Goal: Information Seeking & Learning: Find contact information

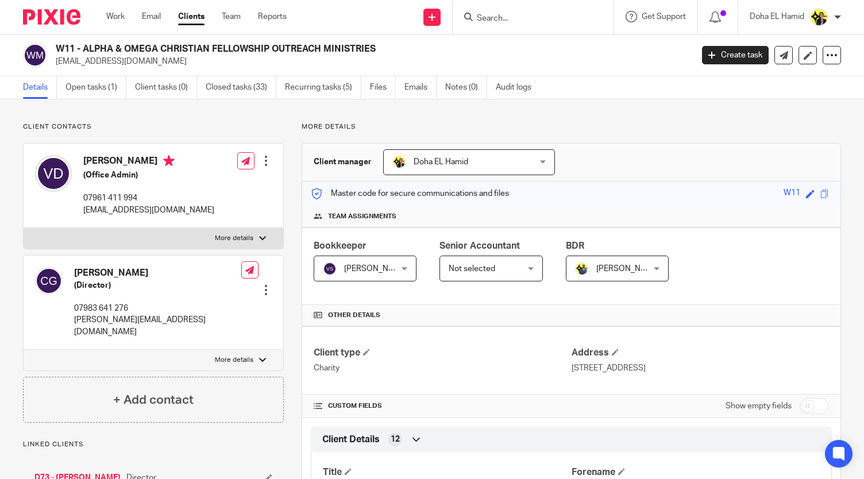
click at [497, 22] on input "Search" at bounding box center [527, 19] width 103 height 10
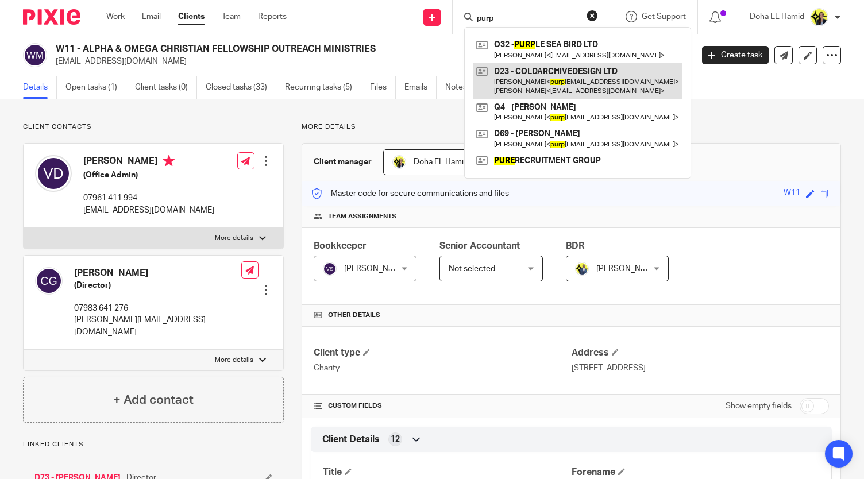
type input "purp"
click at [537, 86] on link at bounding box center [578, 81] width 209 height 36
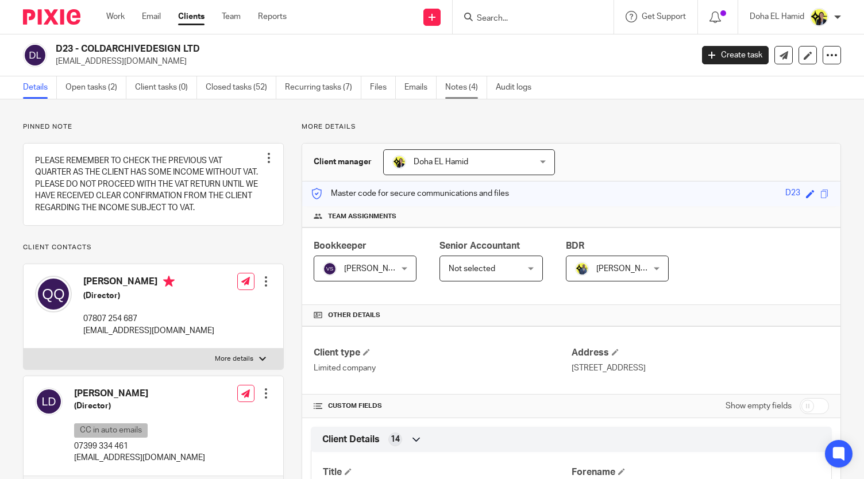
click at [475, 84] on link "Notes (4)" at bounding box center [466, 87] width 42 height 22
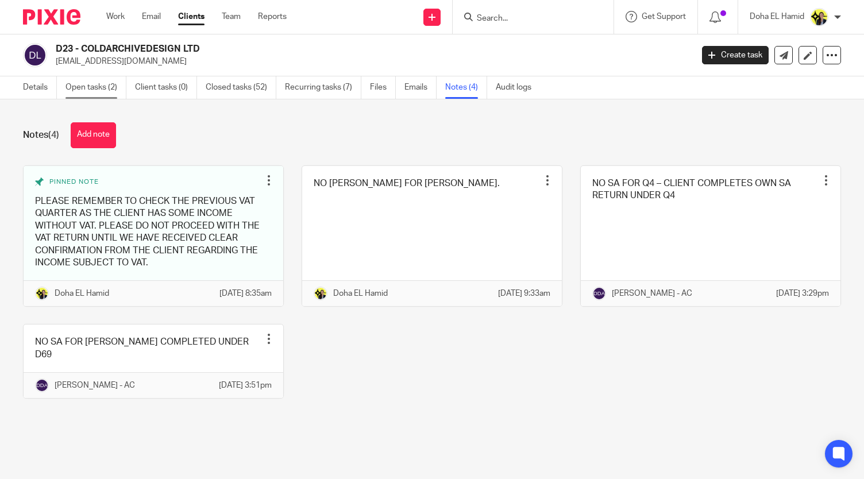
click at [123, 90] on link "Open tasks (2)" at bounding box center [96, 87] width 61 height 22
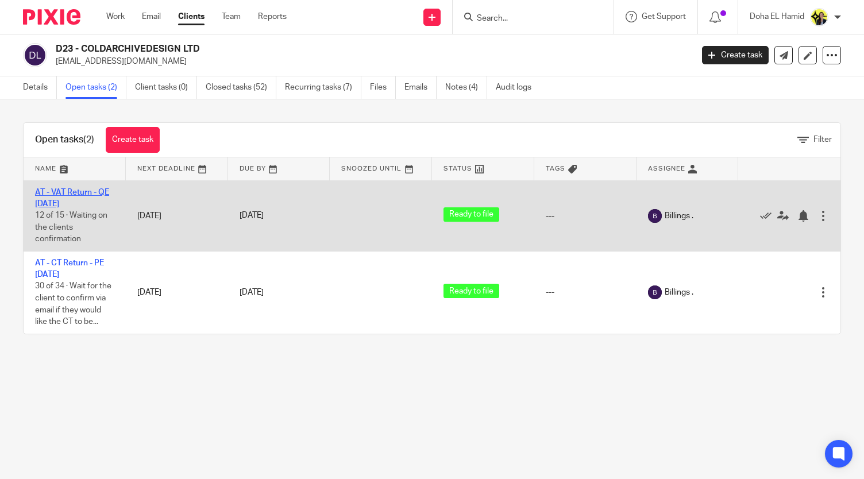
click at [59, 199] on link "AT - VAT Return - QE 31-08-2025" at bounding box center [72, 199] width 74 height 20
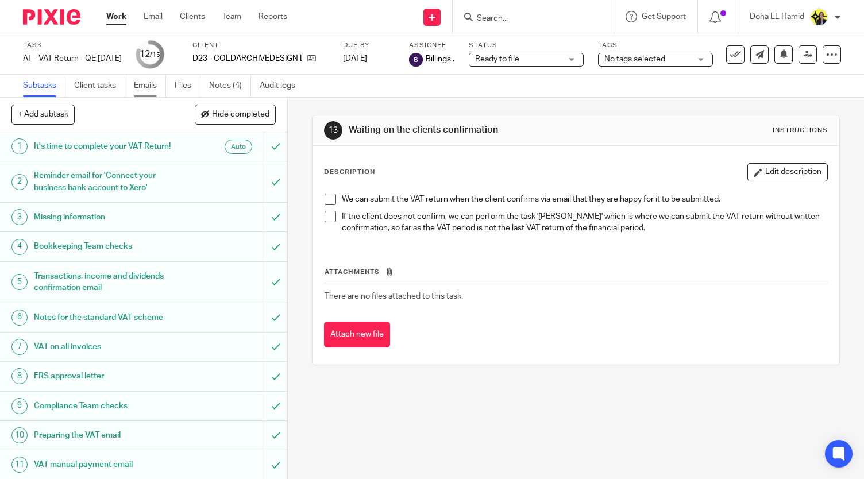
click at [138, 88] on link "Emails" at bounding box center [150, 86] width 32 height 22
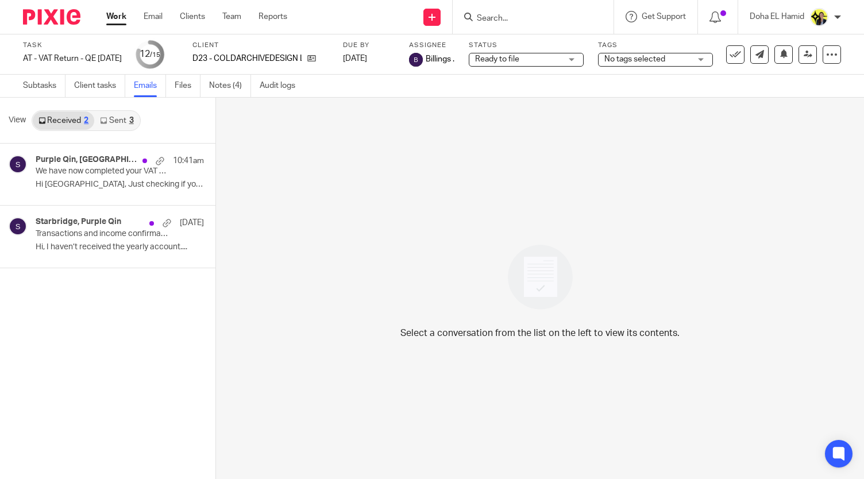
click at [115, 111] on link "Sent 3" at bounding box center [116, 120] width 45 height 18
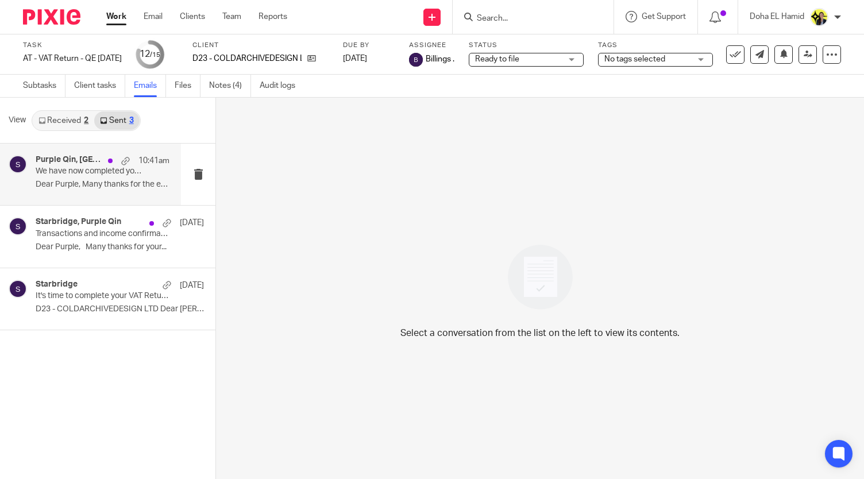
click at [86, 174] on p "We have now completed your VAT Return - PLEASE CONFIRM!" at bounding box center [89, 172] width 107 height 10
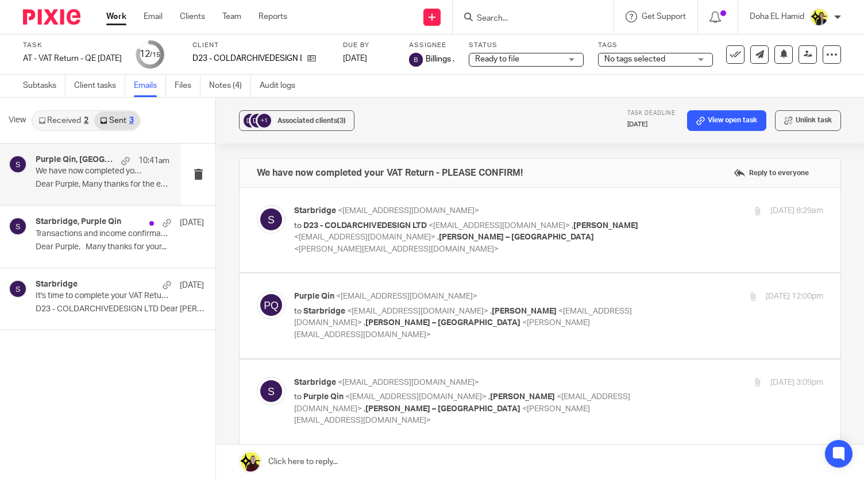
click at [398, 202] on label at bounding box center [540, 230] width 601 height 84
click at [257, 205] on input "checkbox" at bounding box center [256, 205] width 1 height 1
checkbox input "true"
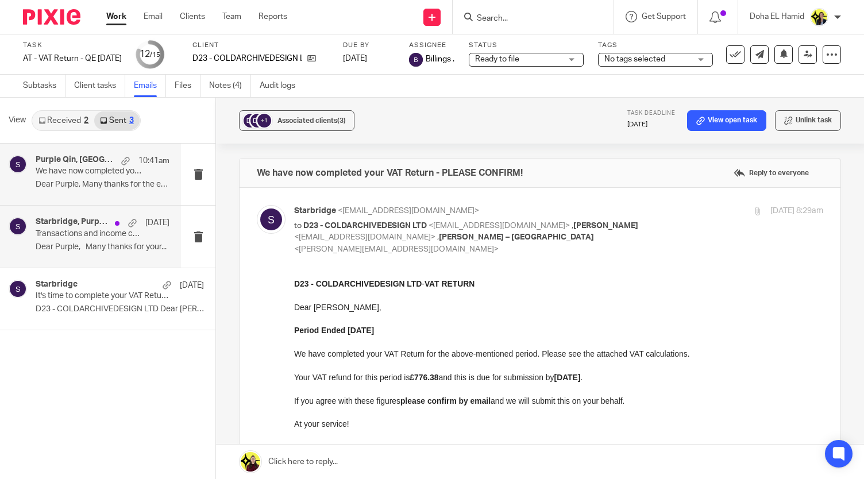
click at [121, 259] on div "Starbridge, Purple Qin 17 Sep Transactions and income confirmation required to …" at bounding box center [90, 236] width 181 height 61
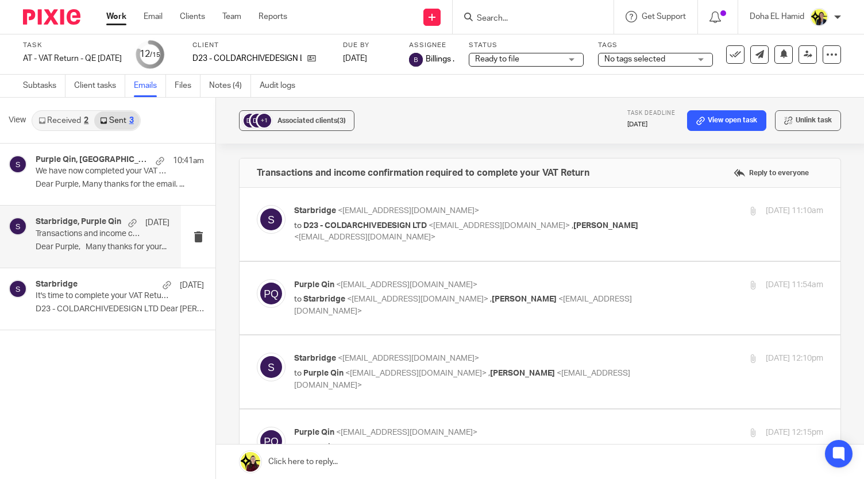
click at [421, 240] on p "to D23 - COLDARCHIVEDESIGN LTD <purple@coldarchivedesigns.com> , Lewis Dixon <s…" at bounding box center [470, 232] width 353 height 24
checkbox input "true"
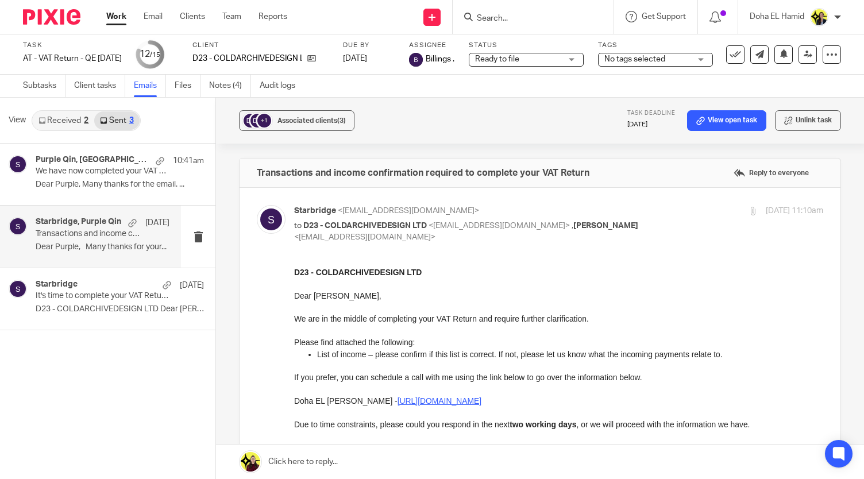
click at [509, 21] on input "Search" at bounding box center [527, 19] width 103 height 10
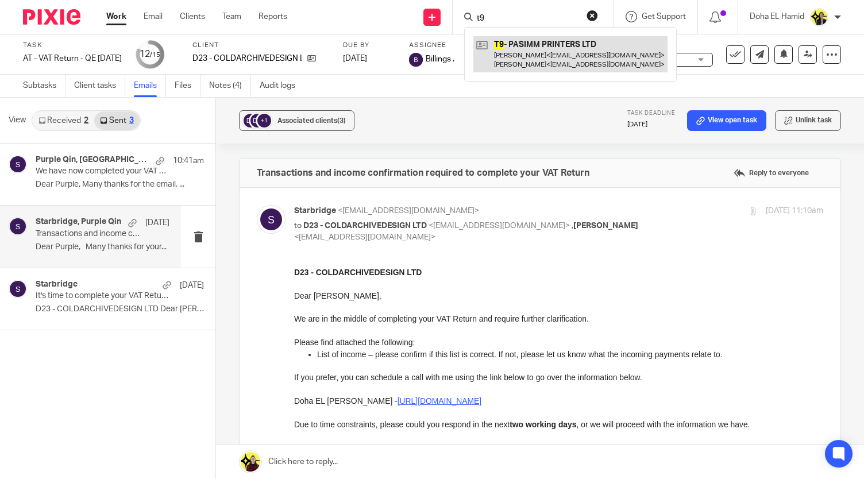
type input "t9"
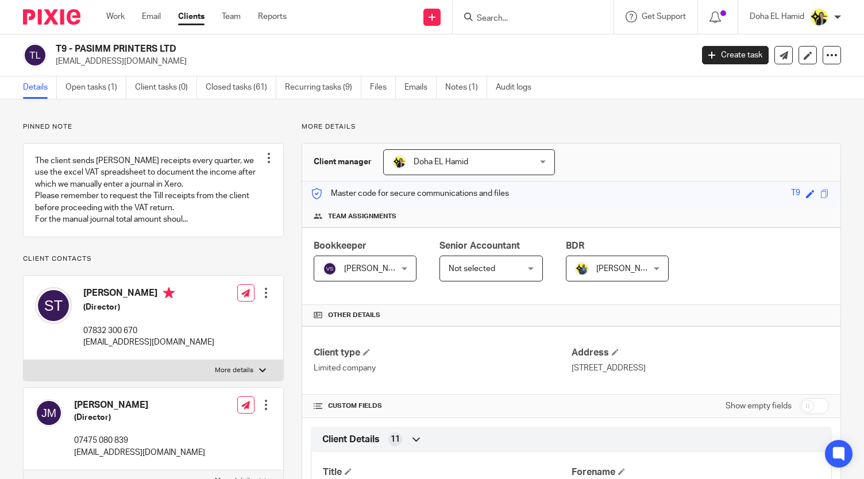
drag, startPoint x: 0, startPoint y: 0, endPoint x: 148, endPoint y: 49, distance: 156.3
click at [148, 49] on h2 "T9 - PASIMM PRINTERS LTD" at bounding box center [307, 49] width 503 height 12
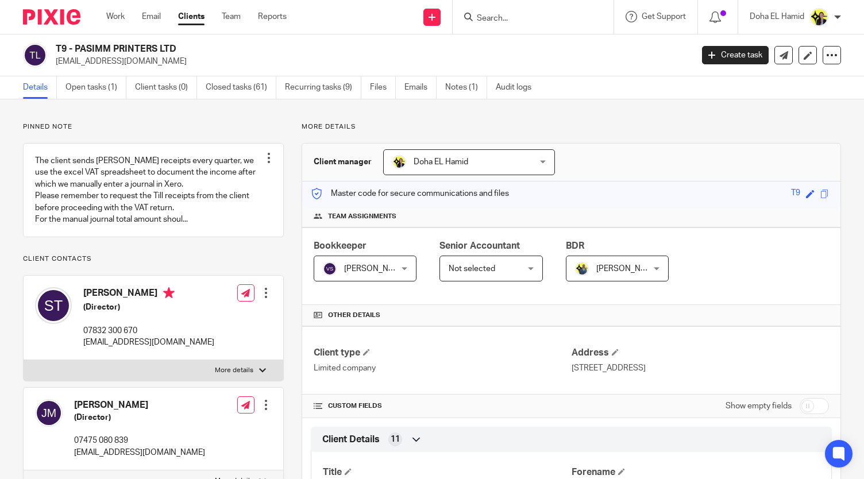
click at [148, 49] on h2 "T9 - PASIMM PRINTERS LTD" at bounding box center [307, 49] width 503 height 12
click at [484, 20] on input "Search" at bounding box center [527, 19] width 103 height 10
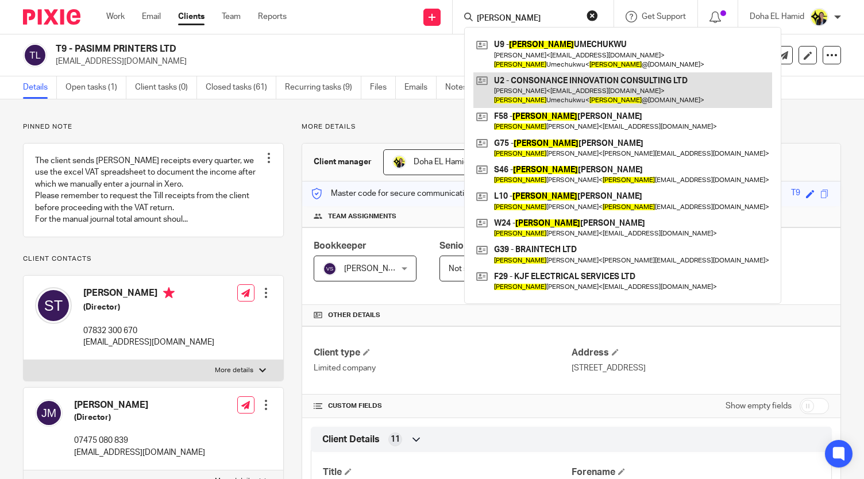
type input "kelvin"
click at [578, 78] on link at bounding box center [623, 90] width 299 height 36
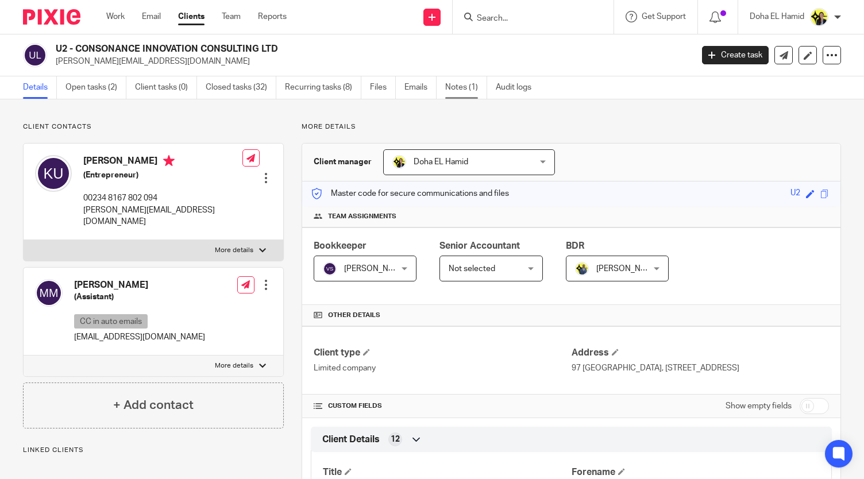
click at [471, 91] on link "Notes (1)" at bounding box center [466, 87] width 42 height 22
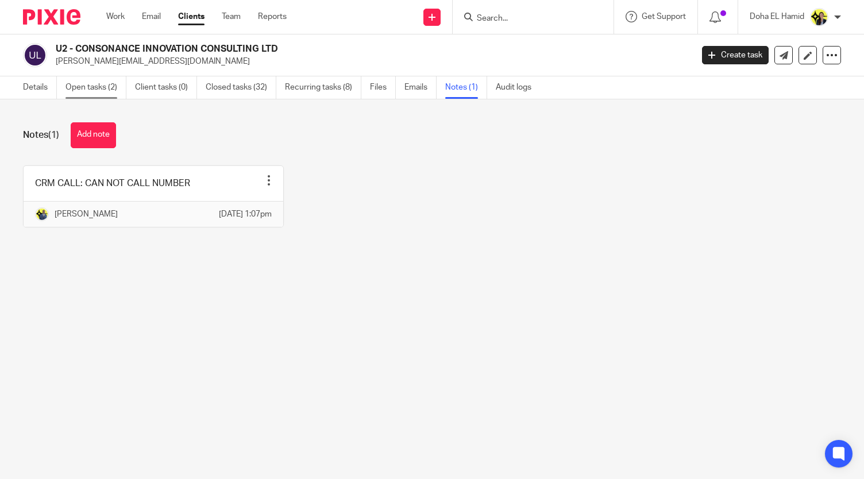
click at [67, 80] on link "Open tasks (2)" at bounding box center [96, 87] width 61 height 22
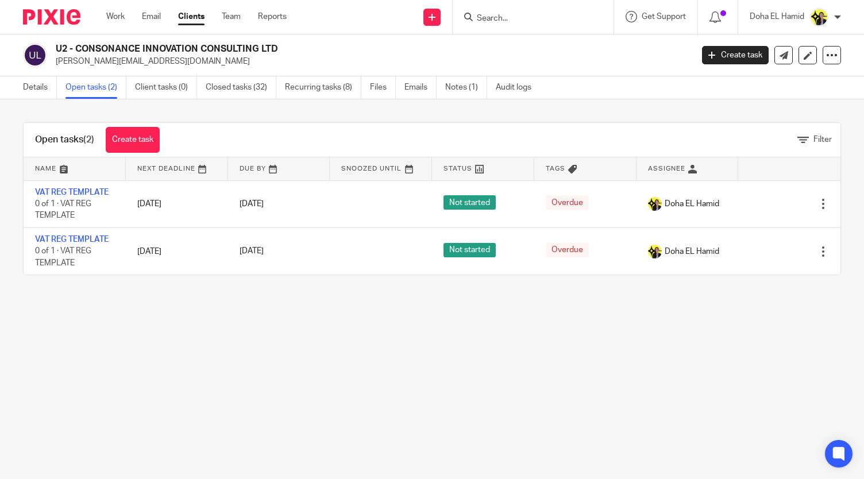
drag, startPoint x: 280, startPoint y: 50, endPoint x: 75, endPoint y: 34, distance: 205.8
click at [75, 34] on div "U2 - CONSONANCE INNOVATION CONSULTING LTD [PERSON_NAME][EMAIL_ADDRESS][DOMAIN_N…" at bounding box center [432, 55] width 864 height 42
copy h2 "CONSONANCE INNOVATION CONSULTING LTD"
click at [537, 18] on input "Search" at bounding box center [527, 19] width 103 height 10
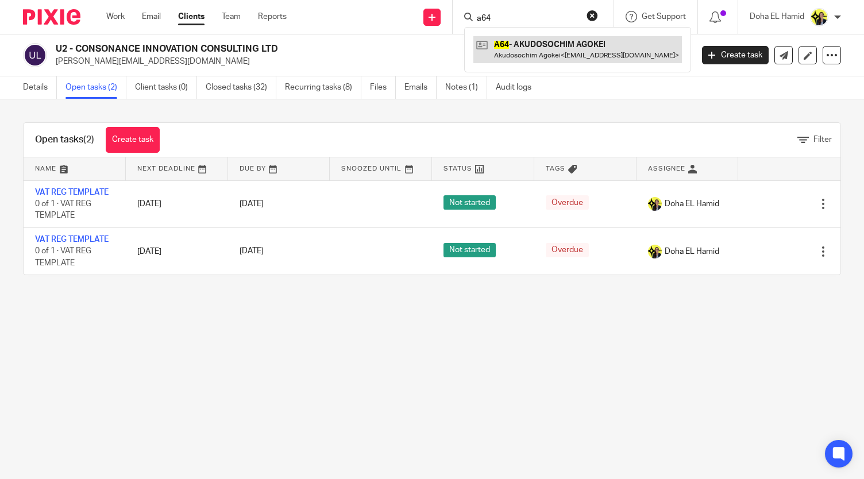
type input "a64"
click at [548, 52] on link at bounding box center [578, 49] width 209 height 26
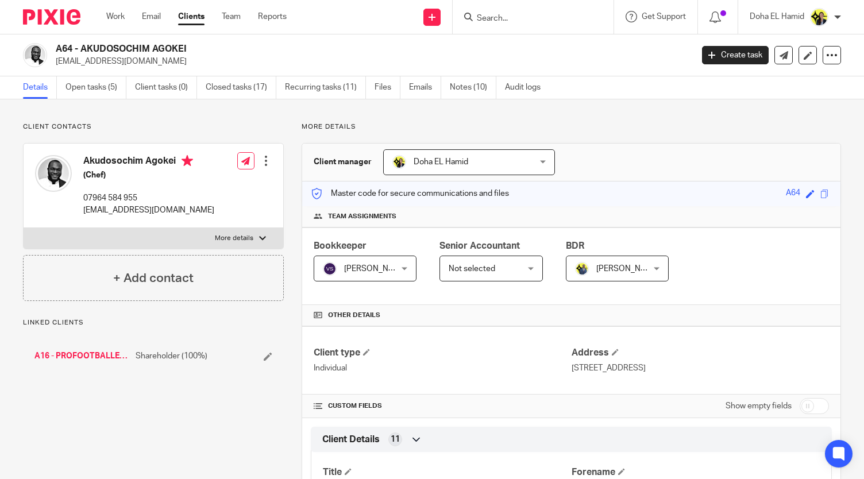
click at [118, 195] on p "07964 584 955" at bounding box center [148, 198] width 131 height 11
copy div "07964 584 955"
click at [182, 326] on p "Linked clients" at bounding box center [153, 322] width 261 height 9
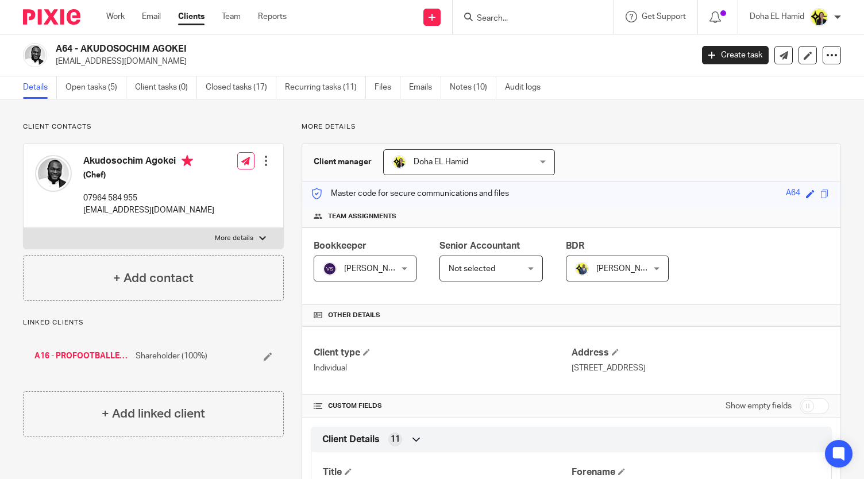
click at [494, 17] on input "Search" at bounding box center [527, 19] width 103 height 10
click at [503, 22] on input "Search" at bounding box center [527, 19] width 103 height 10
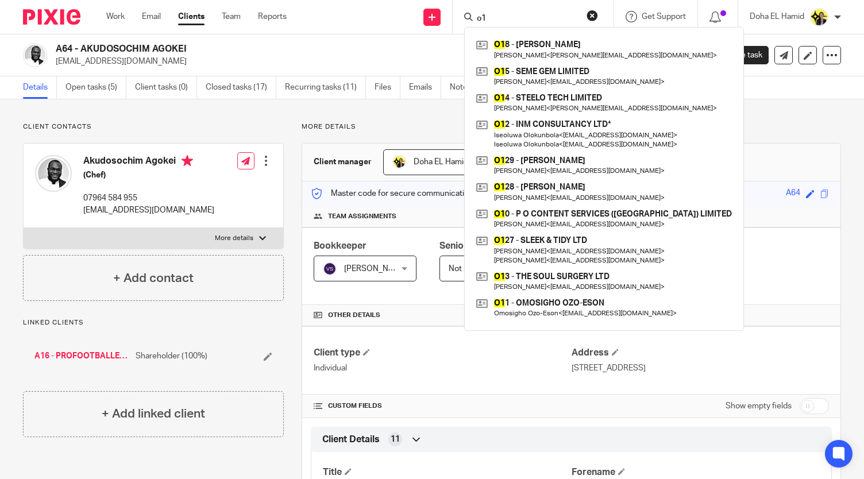
type input "o"
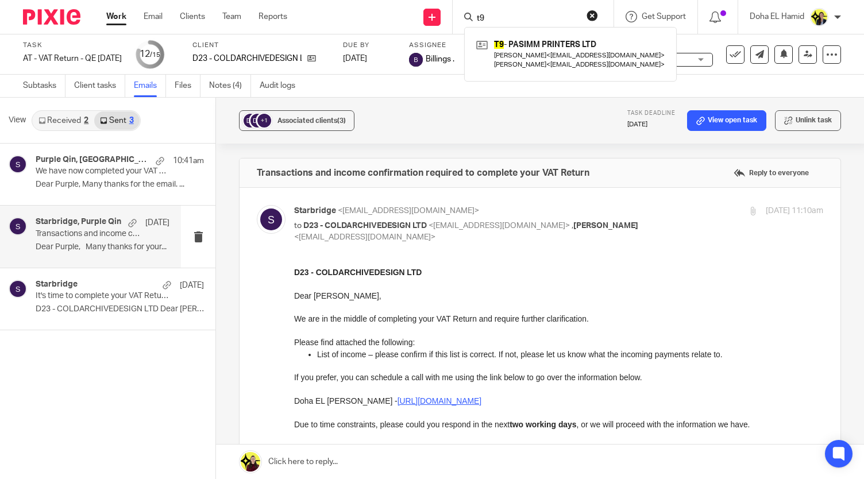
click at [489, 17] on input "t9" at bounding box center [527, 19] width 103 height 10
click at [486, 17] on input "t9" at bounding box center [527, 19] width 103 height 10
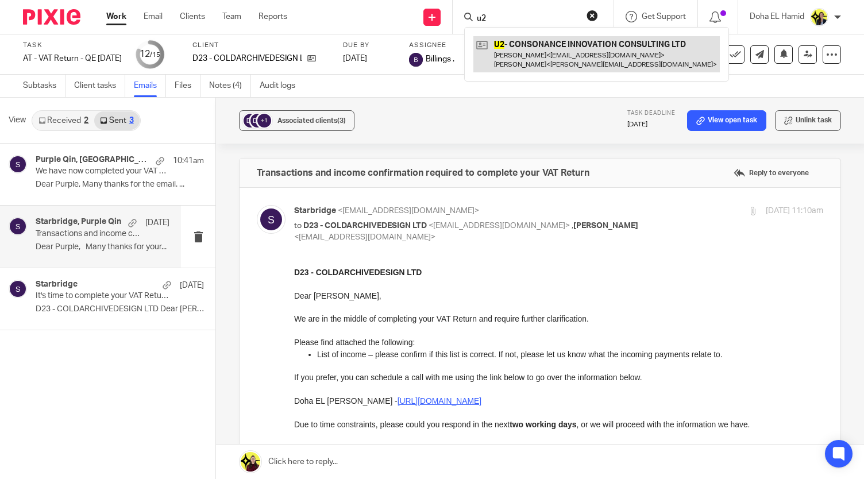
type input "u2"
click at [529, 59] on link at bounding box center [597, 54] width 247 height 36
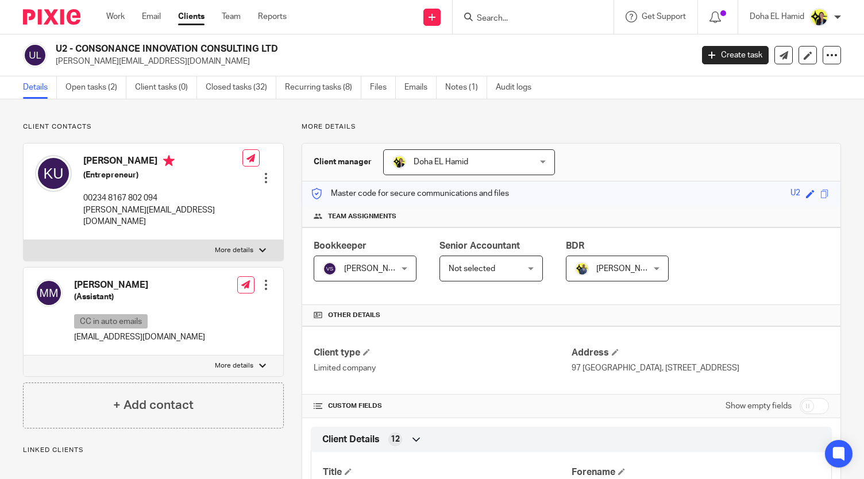
click at [184, 52] on h2 "U2 - CONSONANCE INNOVATION CONSULTING LTD" at bounding box center [307, 49] width 503 height 12
copy div "U2 - CONSONANCE INNOVATION CONSULTING LTD"
click at [107, 205] on p "[PERSON_NAME][EMAIL_ADDRESS][DOMAIN_NAME]" at bounding box center [162, 217] width 159 height 24
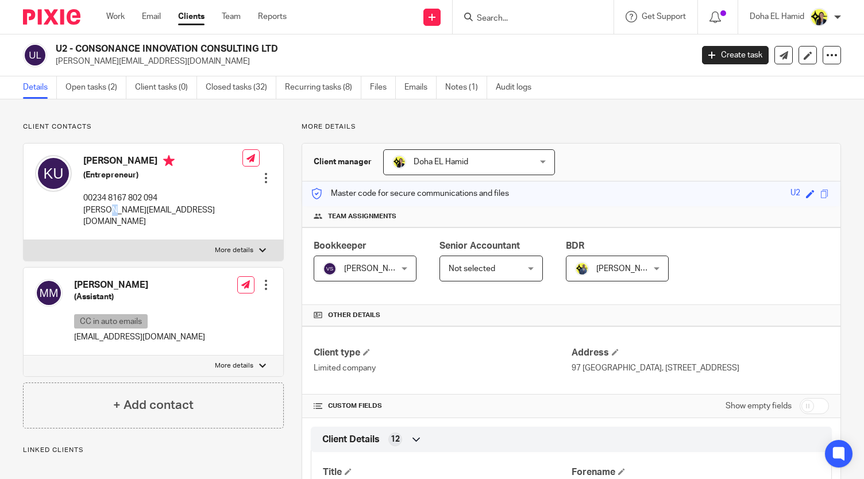
click at [107, 205] on p "[PERSON_NAME][EMAIL_ADDRESS][DOMAIN_NAME]" at bounding box center [162, 217] width 159 height 24
copy div "[PERSON_NAME][EMAIL_ADDRESS][DOMAIN_NAME]"
click at [125, 332] on div "[PERSON_NAME] (Assistant) CC in auto emails [EMAIL_ADDRESS][DOMAIN_NAME]" at bounding box center [120, 312] width 170 height 76
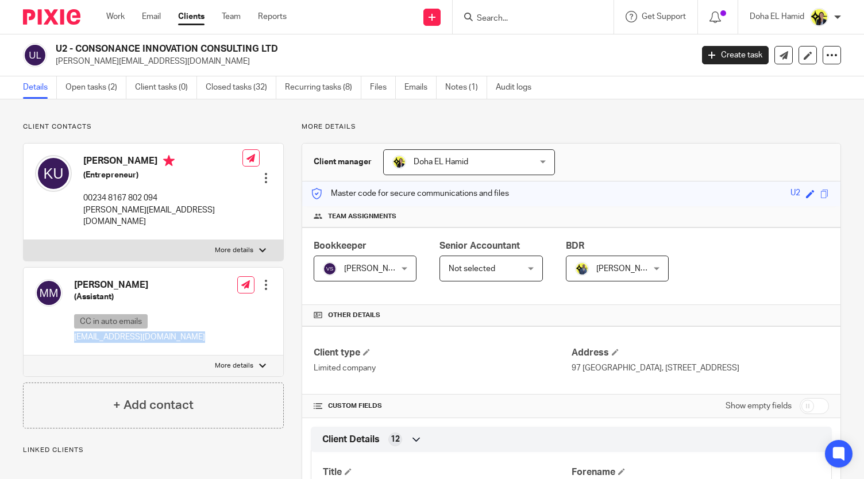
click at [125, 332] on div "[PERSON_NAME] (Assistant) CC in auto emails [EMAIL_ADDRESS][DOMAIN_NAME]" at bounding box center [120, 312] width 170 height 76
copy div "[EMAIL_ADDRESS][DOMAIN_NAME]"
click at [498, 14] on input "Search" at bounding box center [527, 19] width 103 height 10
click at [494, 21] on input "Search" at bounding box center [527, 19] width 103 height 10
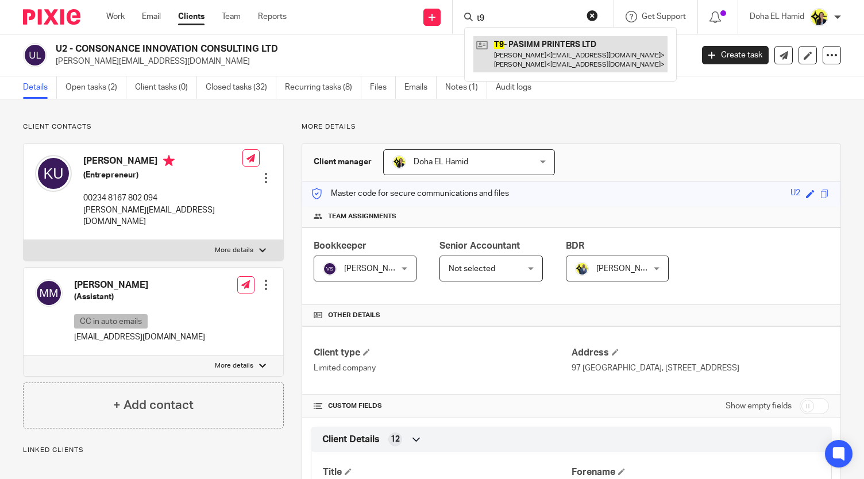
type input "t9"
click at [539, 57] on link at bounding box center [571, 54] width 194 height 36
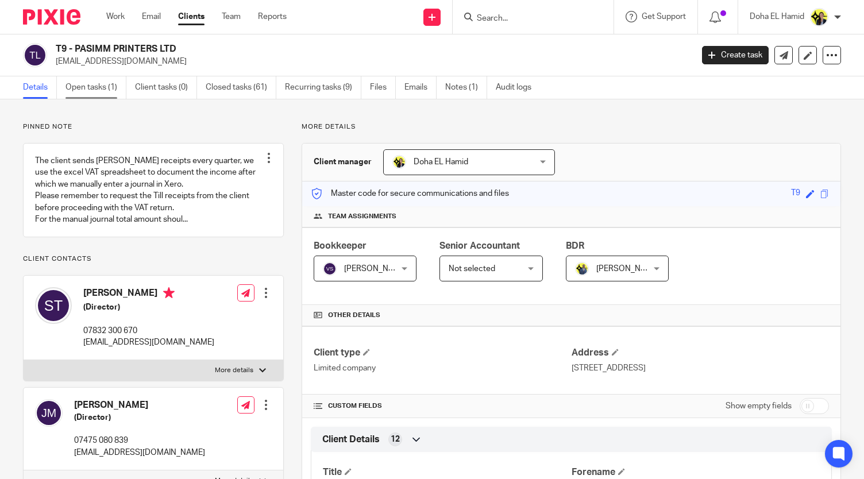
click at [105, 89] on link "Open tasks (1)" at bounding box center [96, 87] width 61 height 22
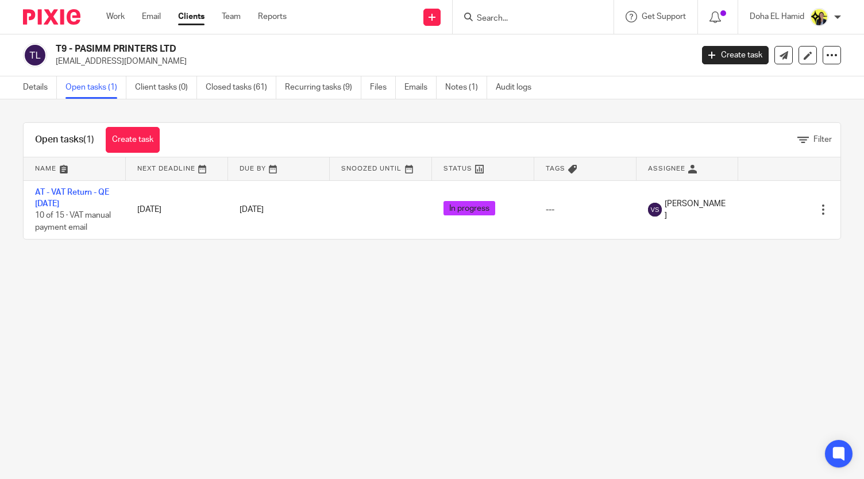
click at [495, 14] on input "Search" at bounding box center [527, 19] width 103 height 10
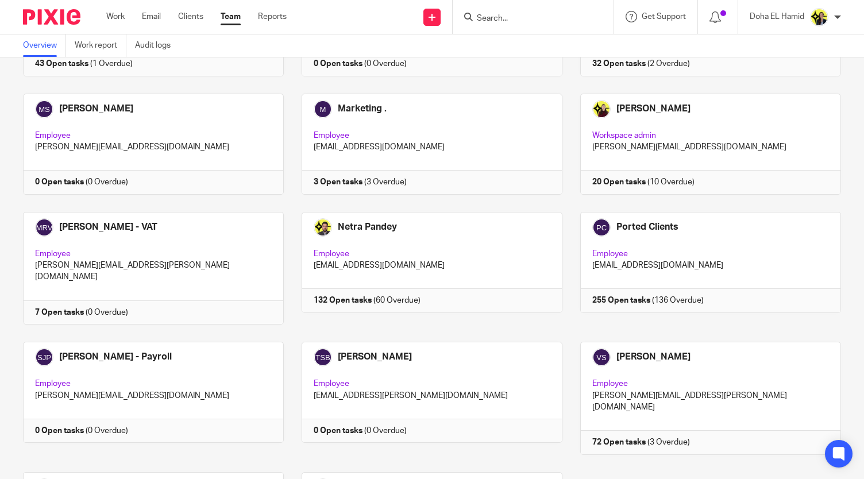
scroll to position [728, 0]
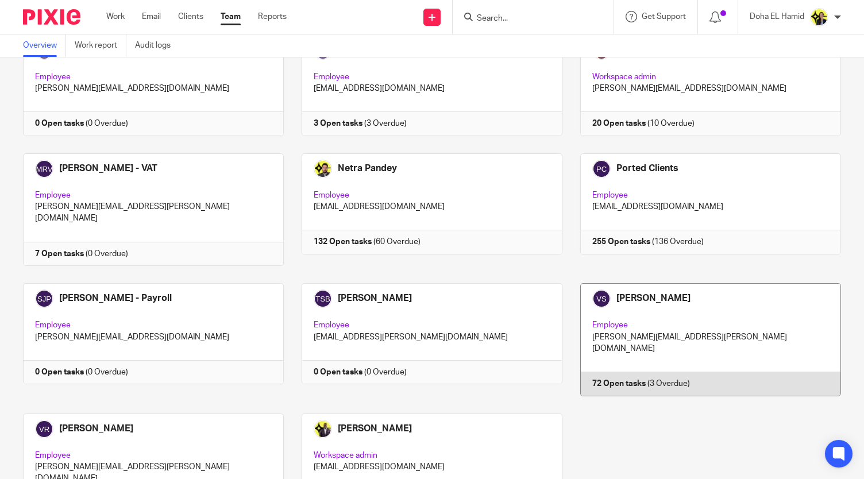
click at [633, 283] on link at bounding box center [702, 339] width 279 height 113
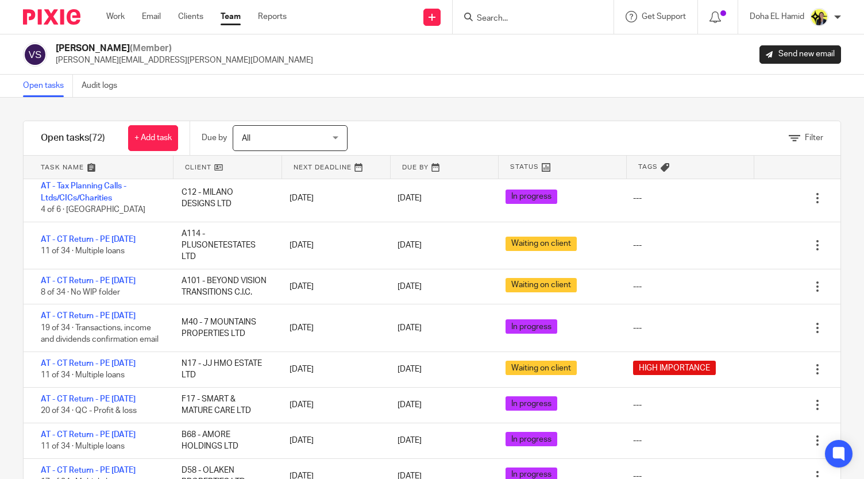
scroll to position [333, 0]
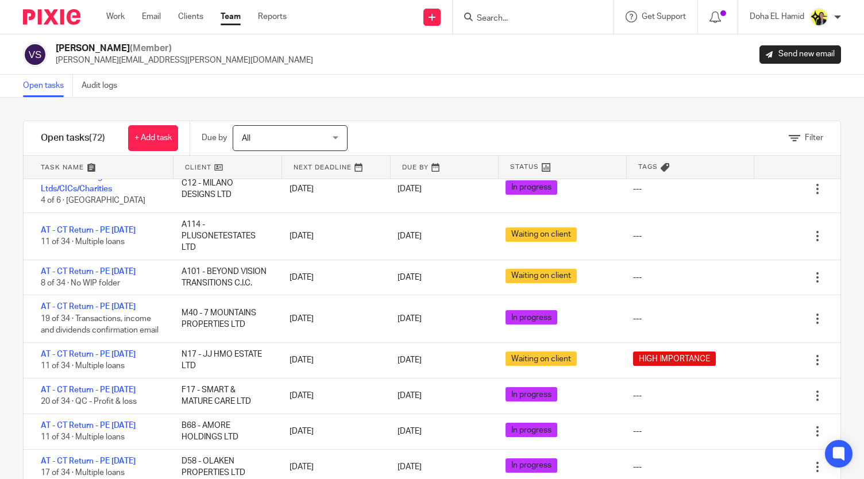
click at [464, 124] on div "Filter" at bounding box center [608, 138] width 464 height 34
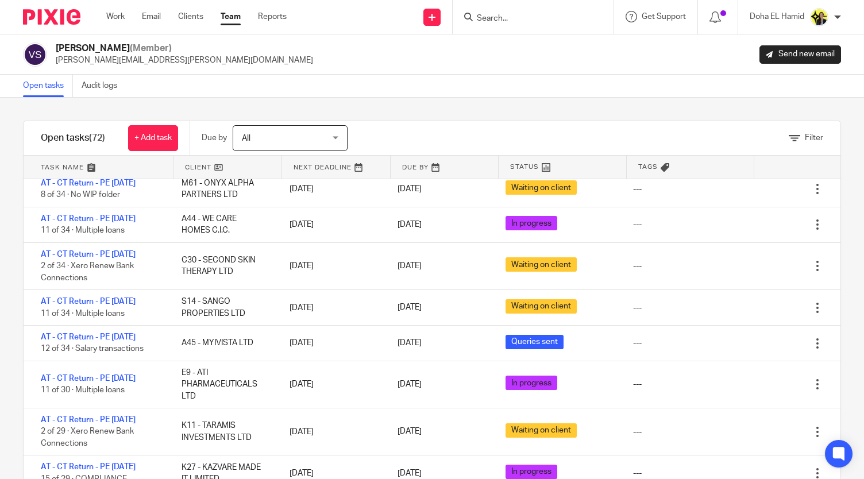
scroll to position [55, 0]
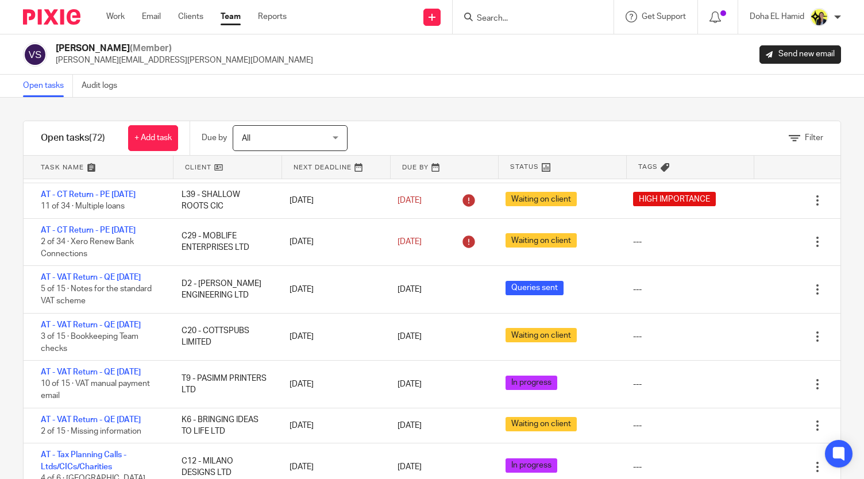
click at [349, 102] on div "Filter tasks Only show tasks matching all of these conditions 1 Client name Is …" at bounding box center [432, 289] width 864 height 382
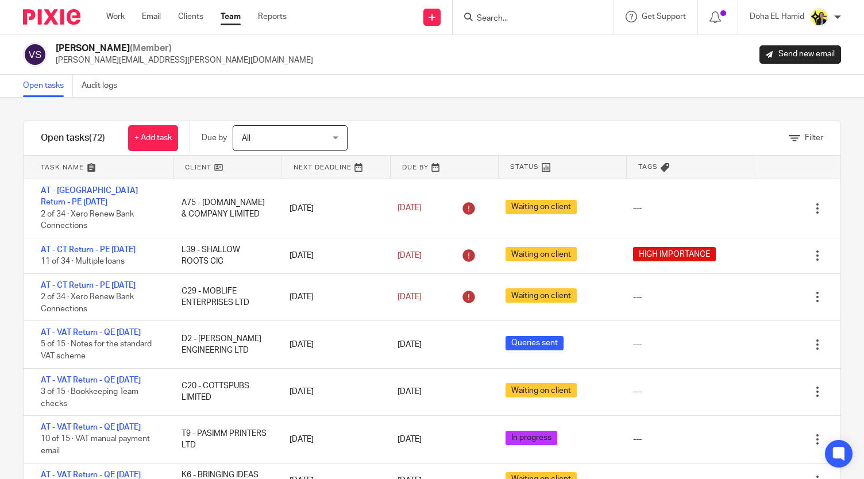
click at [491, 22] on input "Search" at bounding box center [527, 19] width 103 height 10
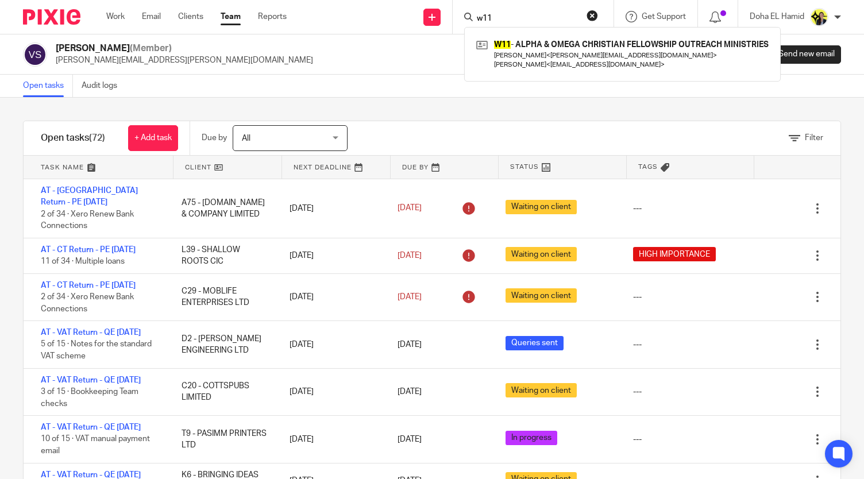
click at [485, 22] on input "w11" at bounding box center [527, 19] width 103 height 10
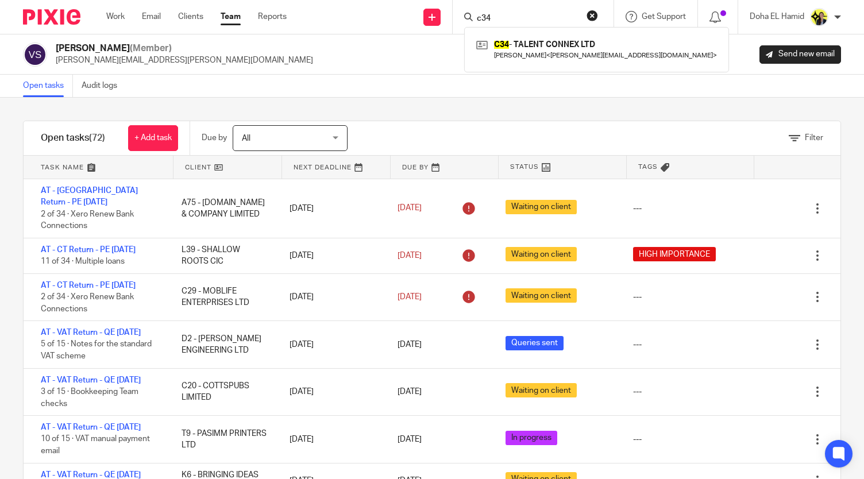
click at [482, 21] on input "c34" at bounding box center [527, 19] width 103 height 10
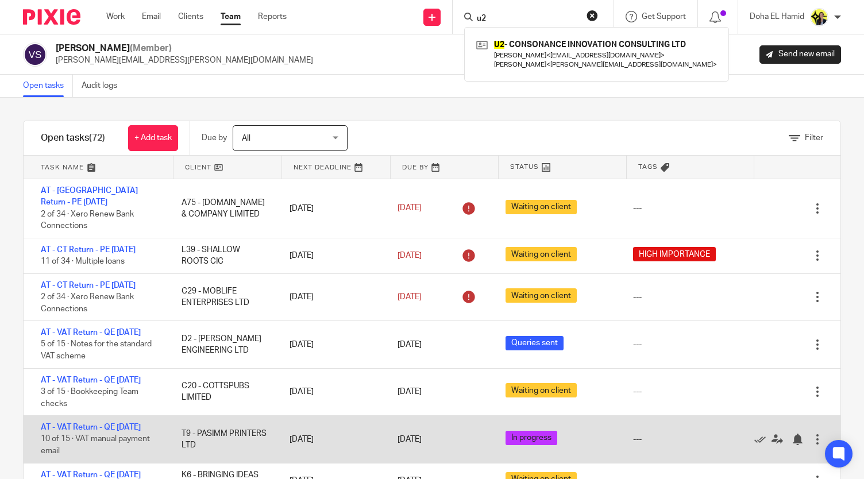
type input "u2"
